Goal: Transaction & Acquisition: Purchase product/service

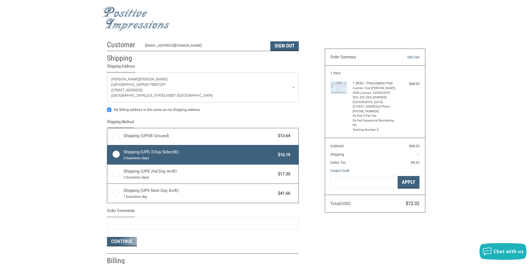
radio input "true"
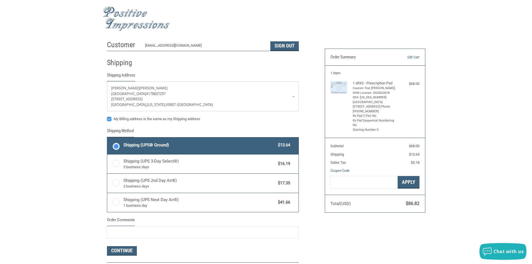
click at [124, 18] on img at bounding box center [136, 18] width 67 height 25
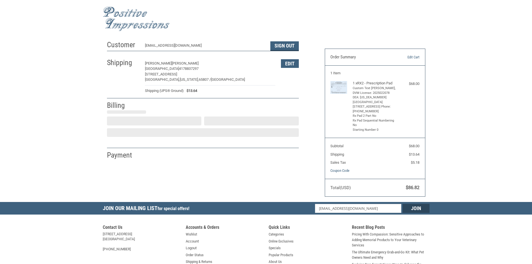
select select "US"
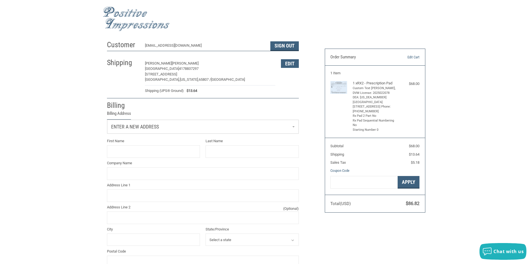
click at [150, 125] on span "Enter a new address" at bounding box center [135, 127] width 48 height 6
click at [159, 170] on p "[GEOGRAPHIC_DATA][US_STATE] / [GEOGRAPHIC_DATA]" at bounding box center [203, 167] width 180 height 6
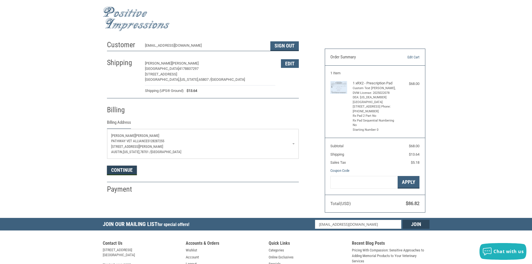
click at [121, 172] on button "Continue" at bounding box center [122, 170] width 30 height 9
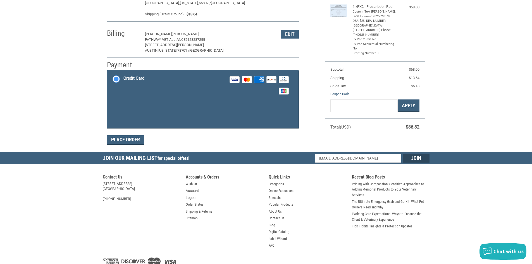
scroll to position [82, 0]
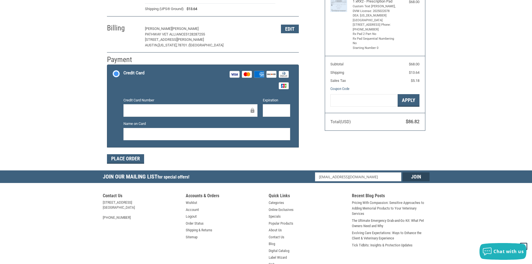
click at [143, 106] on div at bounding box center [190, 110] width 134 height 13
click at [178, 162] on div "Place Order" at bounding box center [203, 158] width 192 height 9
click at [132, 160] on button "Place Order" at bounding box center [125, 158] width 37 height 9
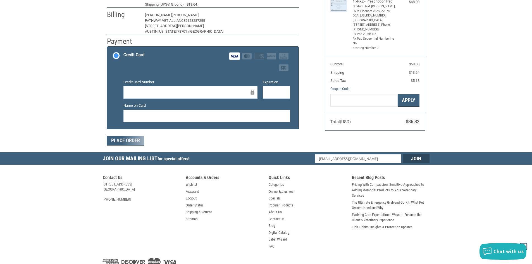
scroll to position [57, 0]
